Goal: Navigation & Orientation: Find specific page/section

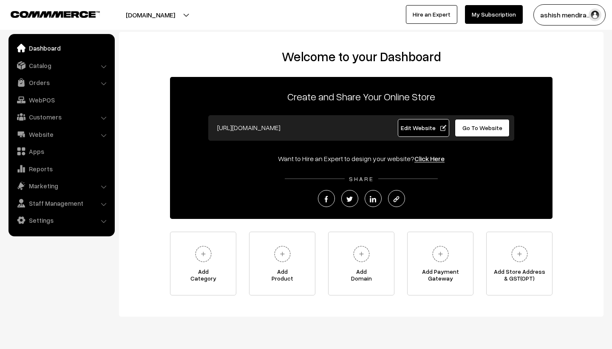
click at [555, 14] on button "ashish mendira…" at bounding box center [569, 14] width 72 height 21
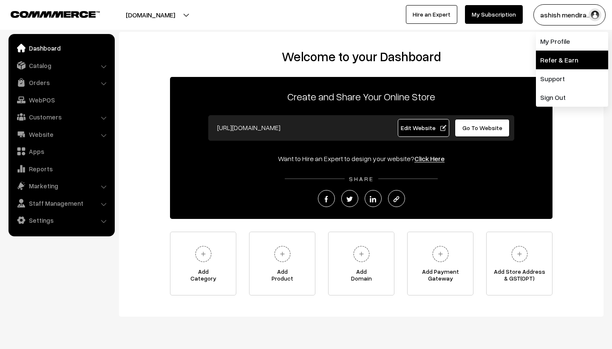
click at [554, 62] on link "Refer & Earn" at bounding box center [572, 60] width 72 height 19
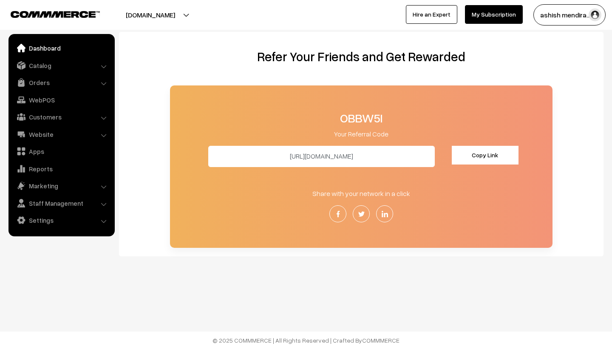
click at [51, 53] on link "Dashboard" at bounding box center [61, 47] width 101 height 15
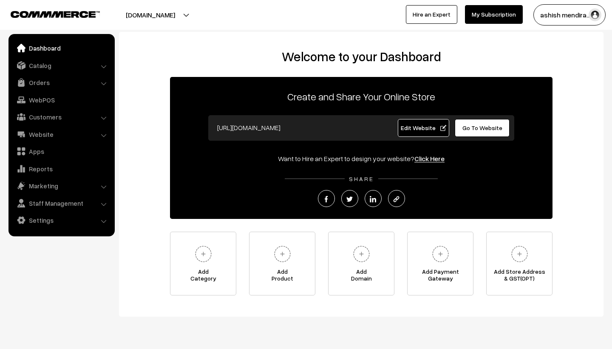
click at [151, 18] on button "[DOMAIN_NAME]" at bounding box center [150, 14] width 109 height 21
